Goal: Check status: Check status

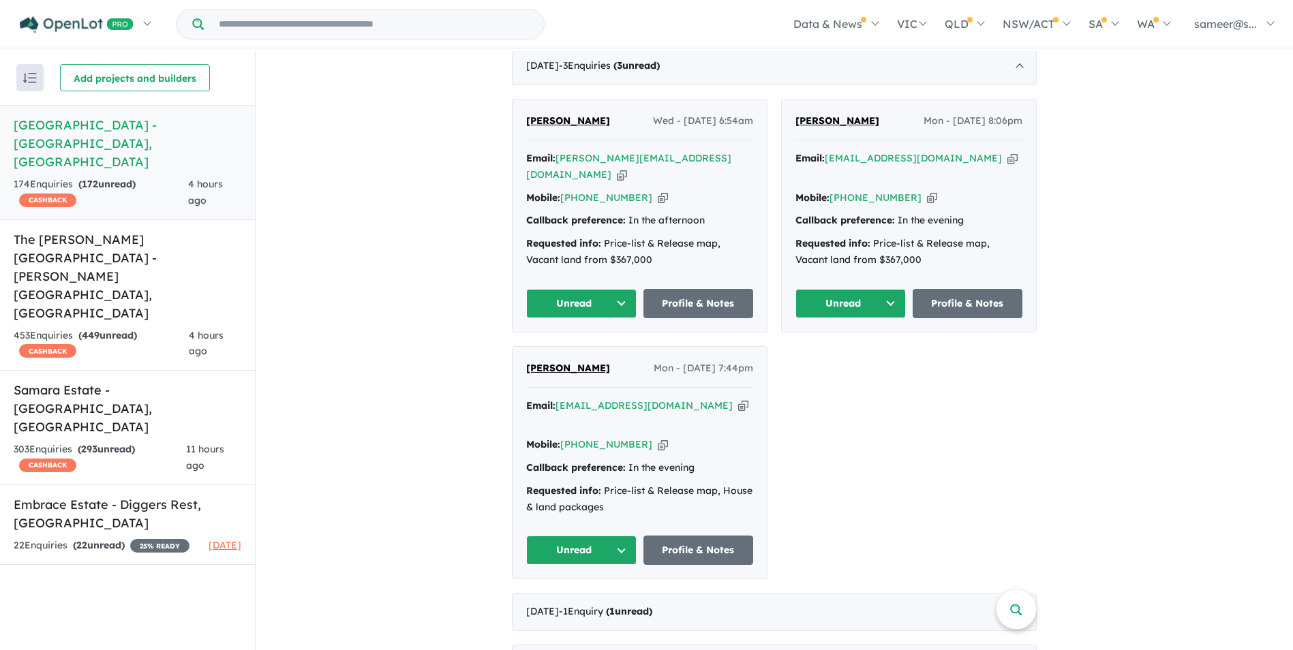
scroll to position [682, 0]
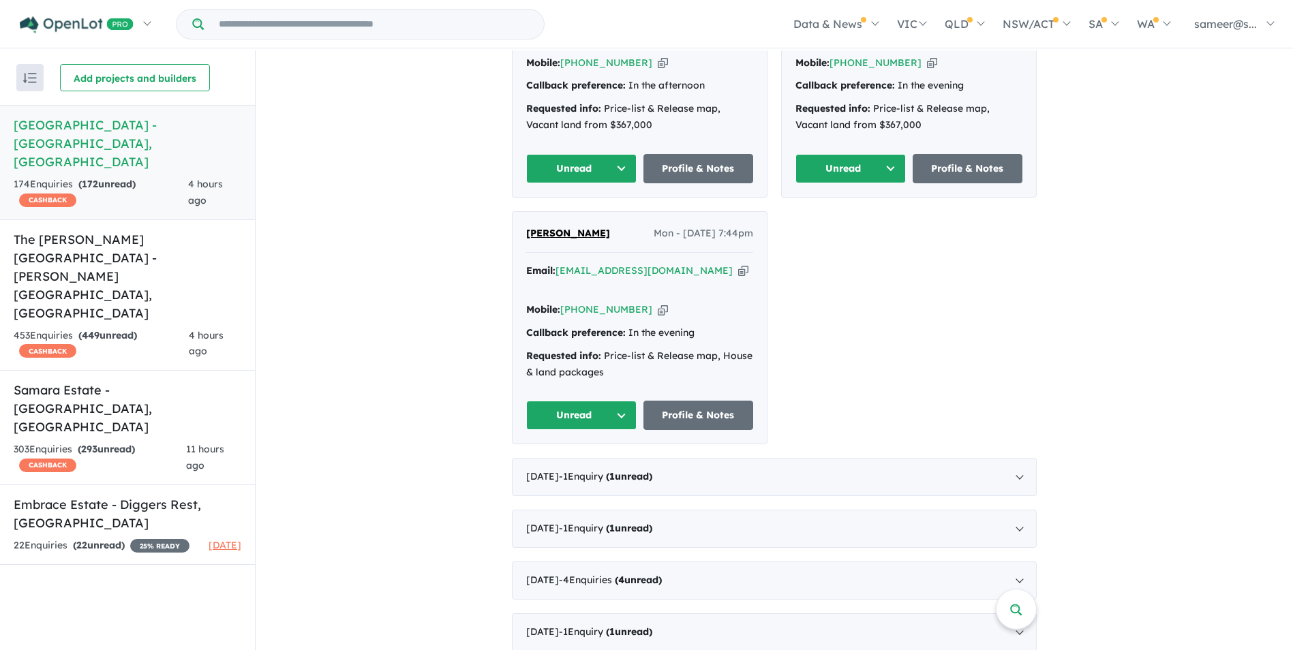
click at [750, 458] on div "[DATE] - 1 Enquir y ( 1 unread)" at bounding box center [774, 477] width 525 height 38
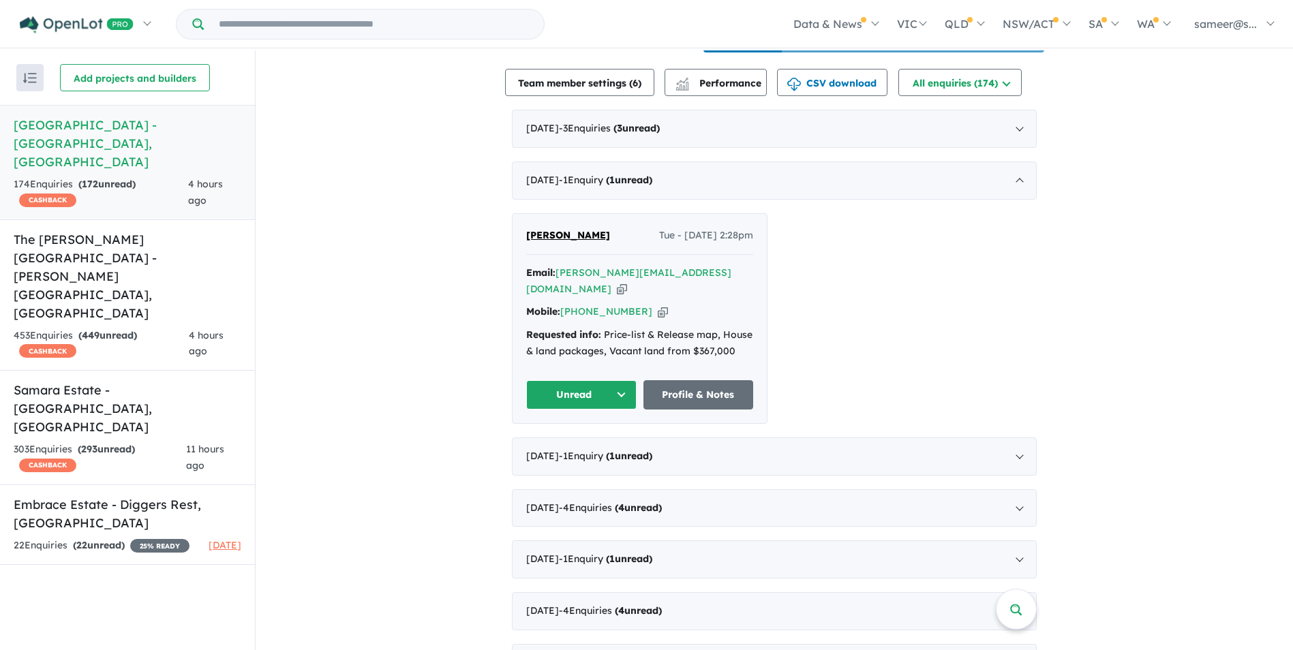
scroll to position [477, 0]
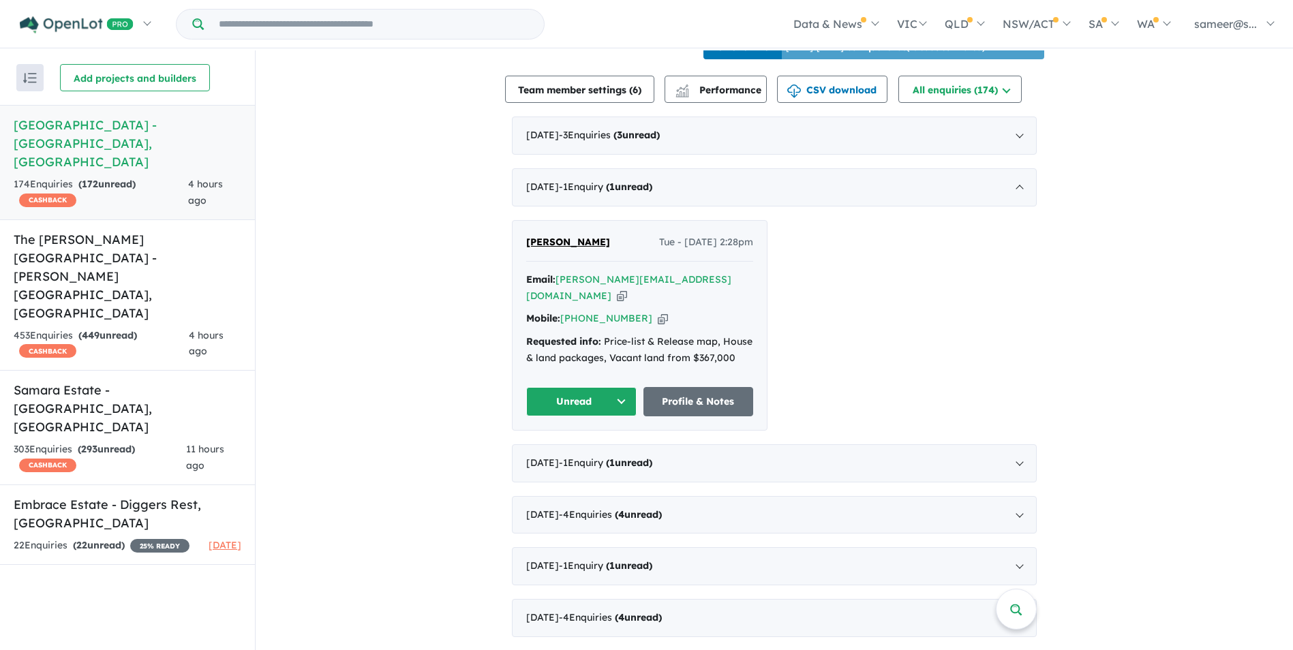
click at [586, 389] on button "Unread" at bounding box center [581, 401] width 110 height 29
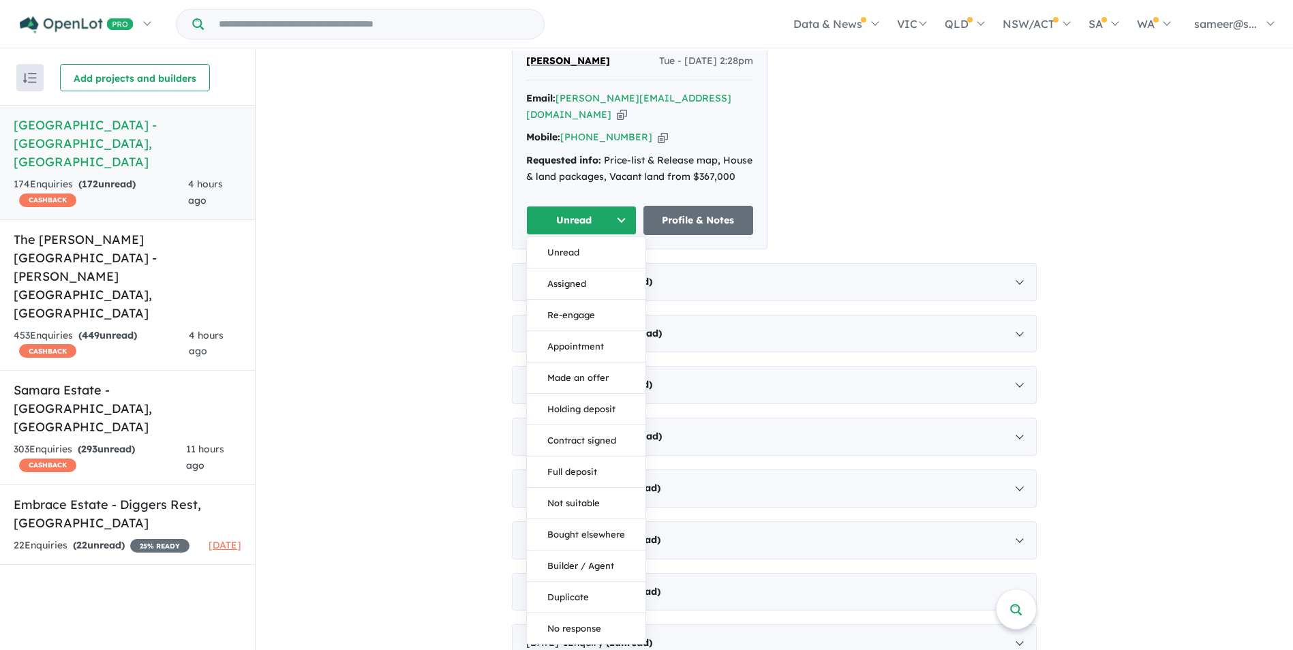
scroll to position [682, 0]
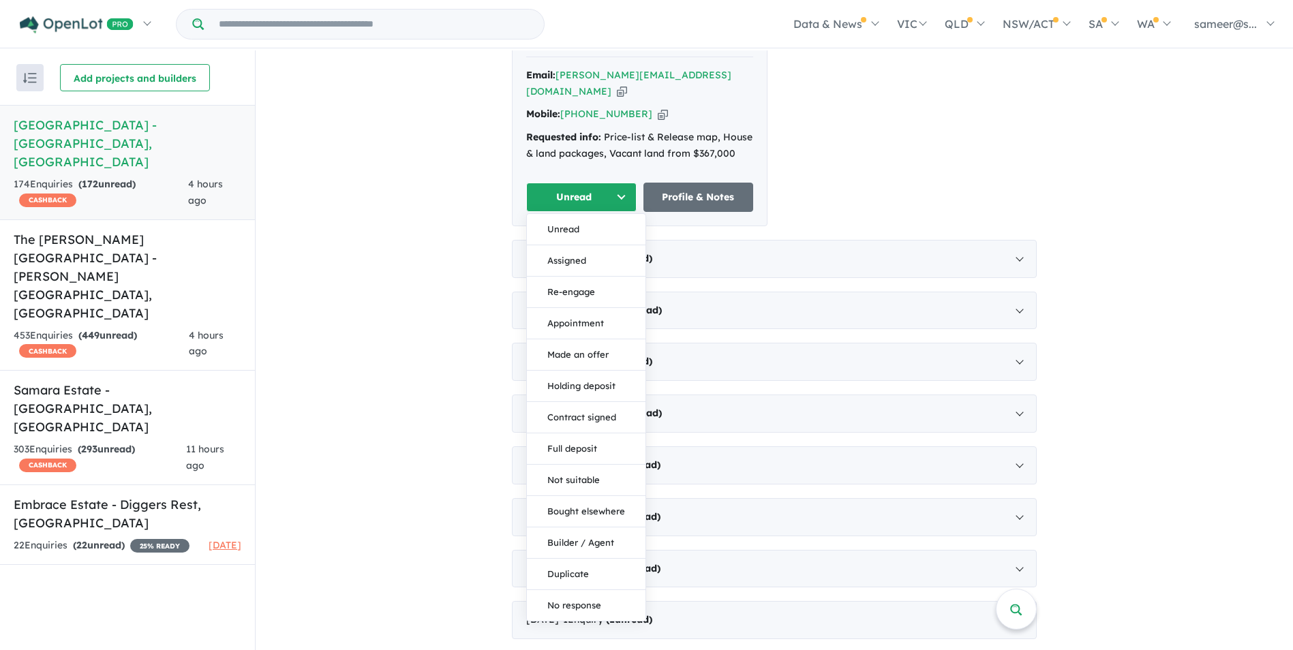
click at [592, 277] on button "Re-engage" at bounding box center [586, 292] width 119 height 31
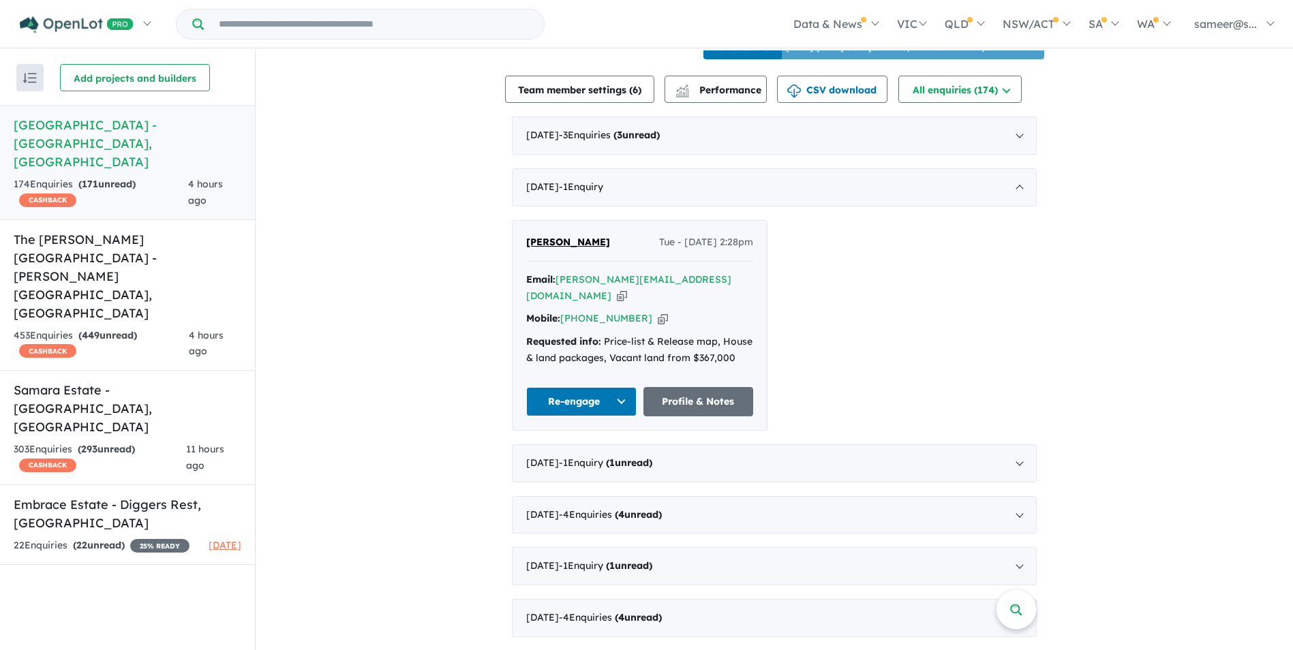
scroll to position [273, 0]
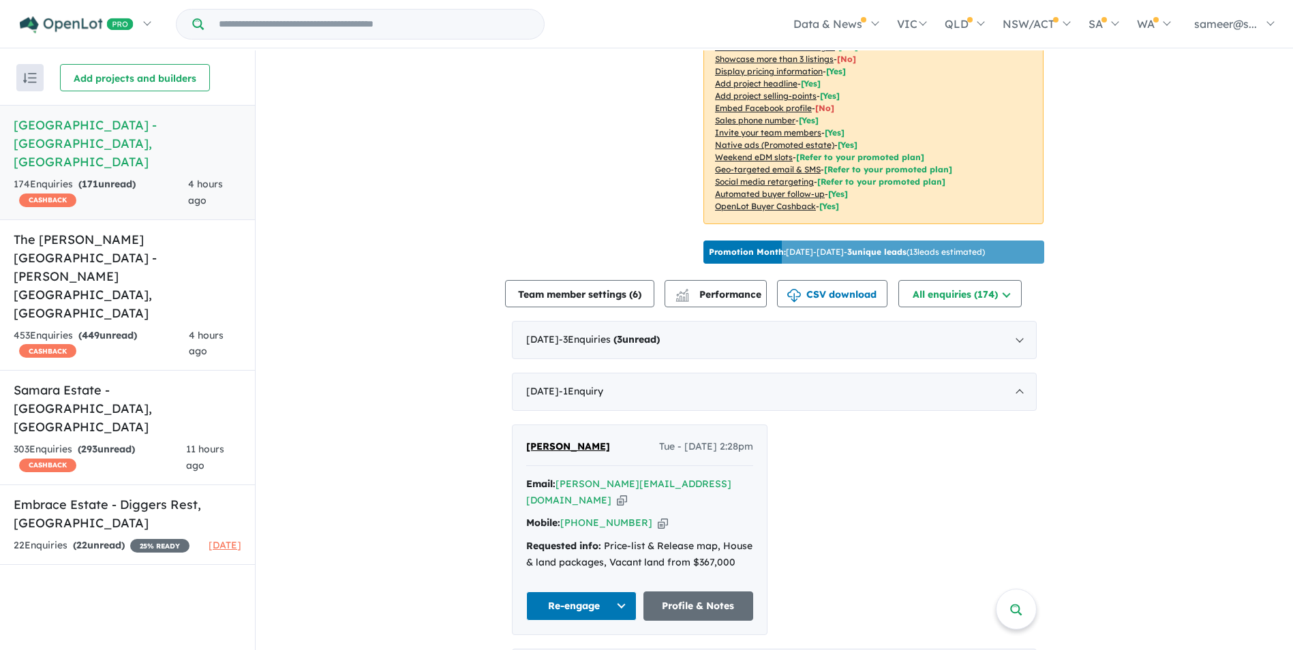
click at [842, 408] on div "[DATE] - 1 Enquir y ( 0 unread)" at bounding box center [774, 392] width 525 height 38
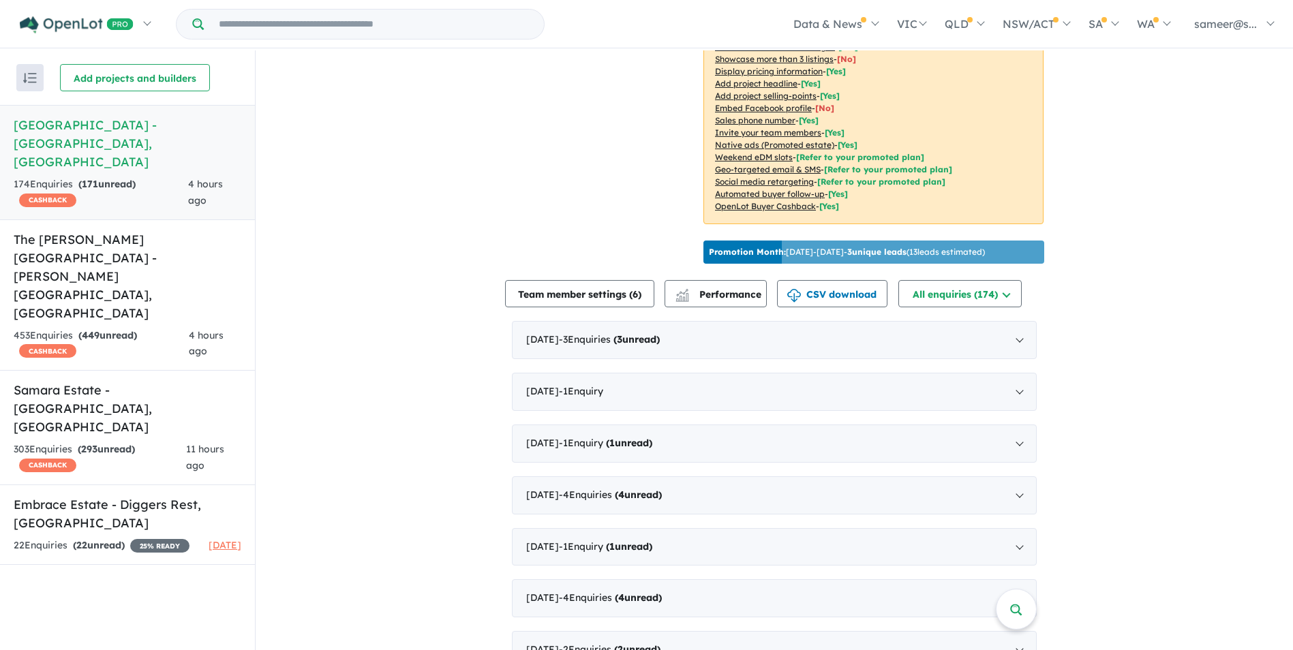
click at [822, 345] on div "[DATE] - 3 Enquir ies ( 3 unread)" at bounding box center [774, 340] width 525 height 38
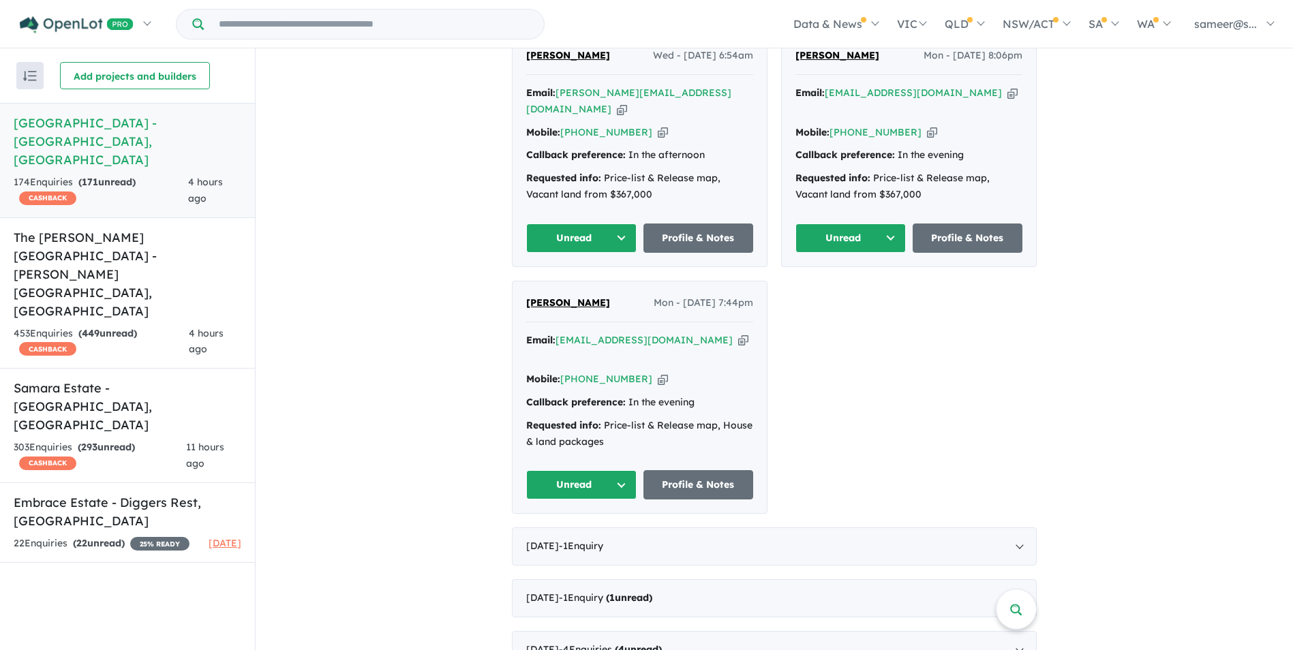
scroll to position [614, 0]
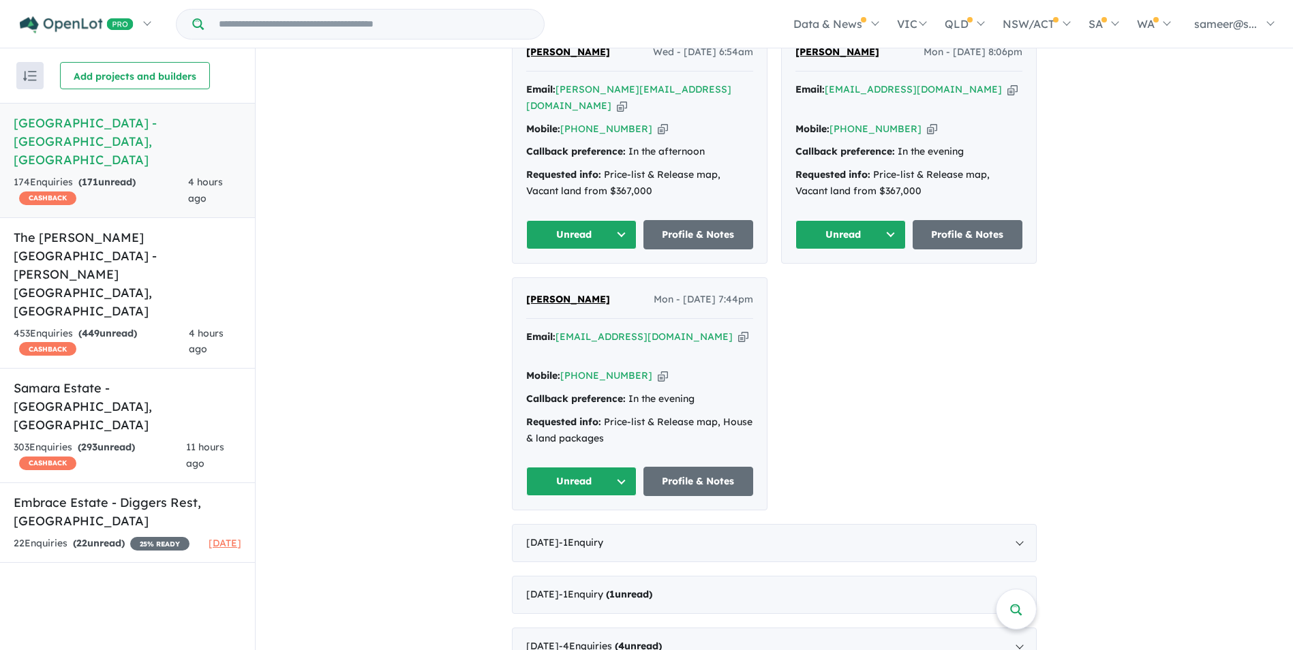
click at [97, 379] on h5 "Samara Estate - [GEOGRAPHIC_DATA] , [GEOGRAPHIC_DATA]" at bounding box center [128, 406] width 228 height 55
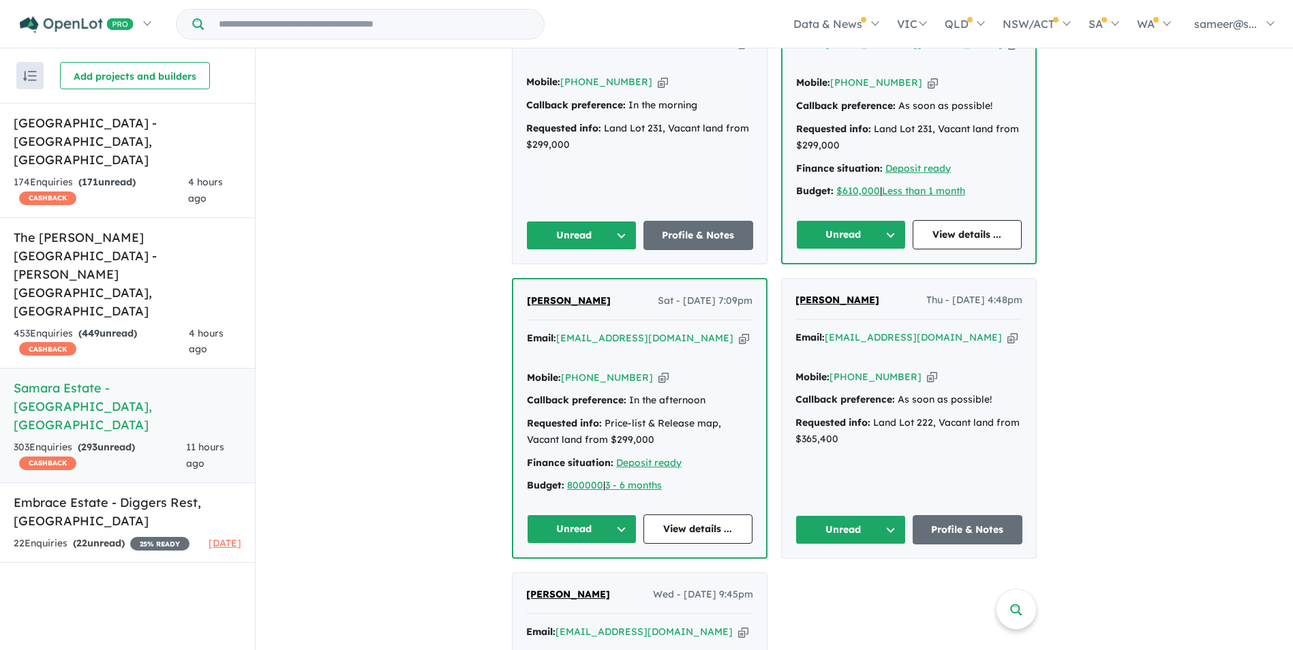
scroll to position [483, 0]
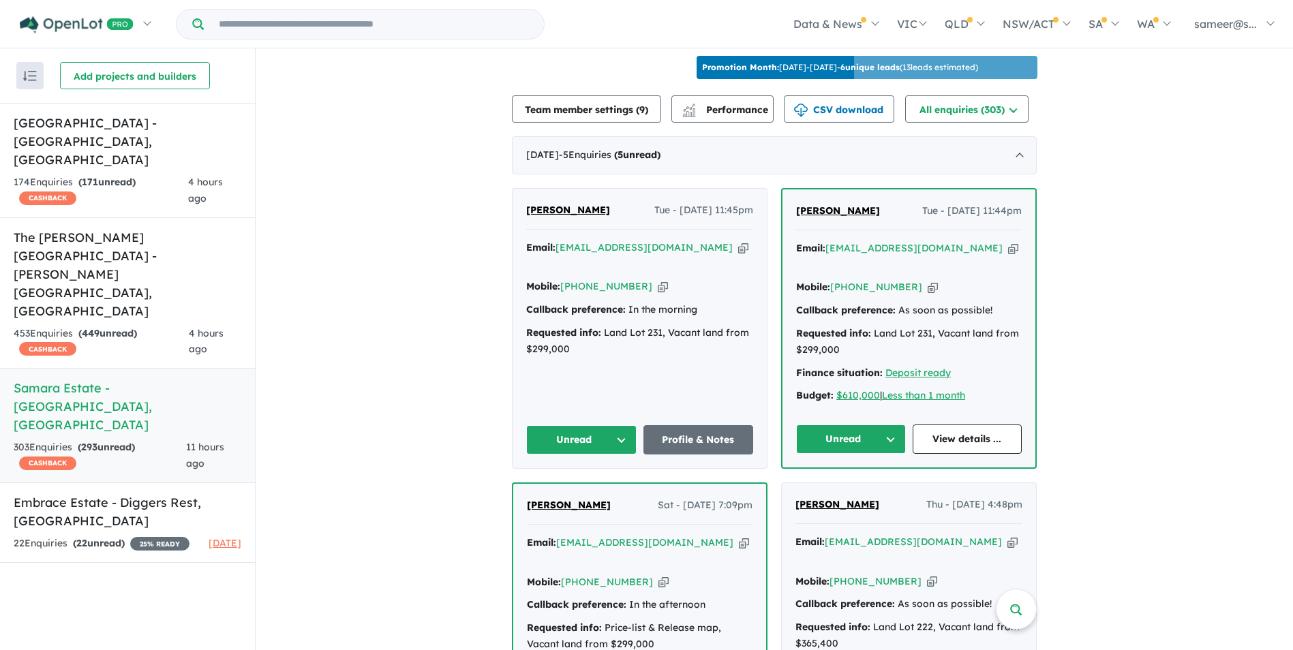
click at [956, 437] on link "View details ..." at bounding box center [968, 439] width 110 height 29
